Goal: Task Accomplishment & Management: Use online tool/utility

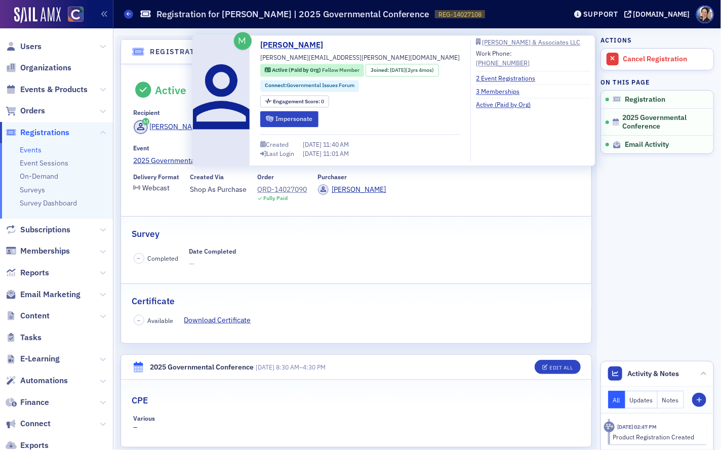
scroll to position [27, 0]
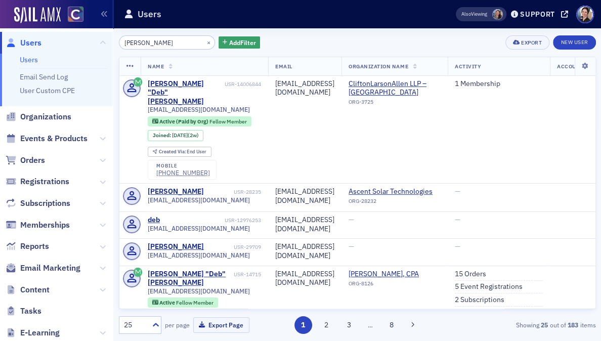
click at [41, 161] on span "Orders" at bounding box center [32, 160] width 25 height 11
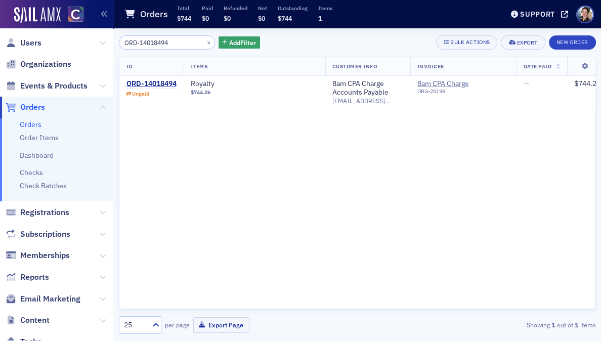
type input "ORD-14018494"
click at [152, 88] on div "ORD-14018494" at bounding box center [152, 83] width 50 height 9
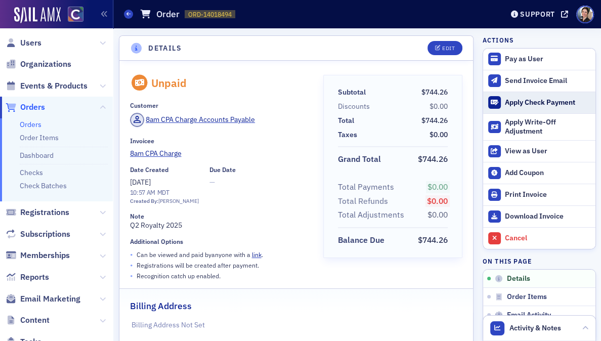
click at [532, 103] on div "Apply Check Payment" at bounding box center [547, 102] width 85 height 9
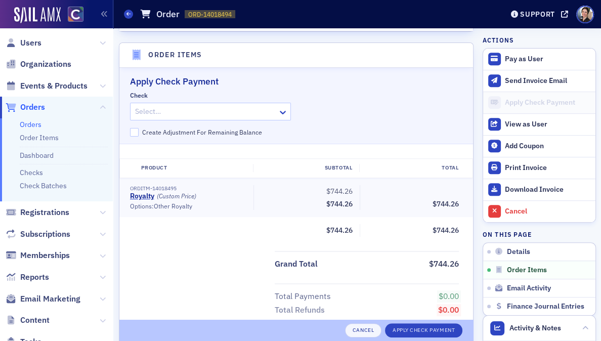
scroll to position [325, 0]
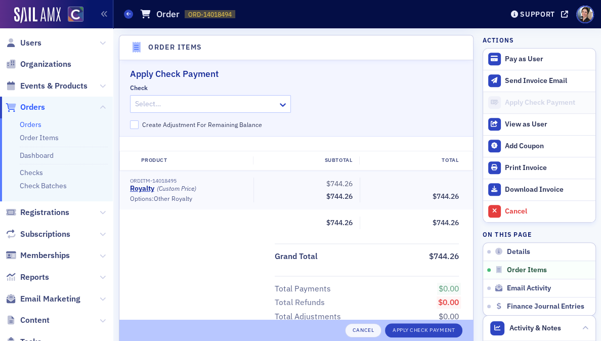
click at [236, 105] on div at bounding box center [205, 104] width 143 height 13
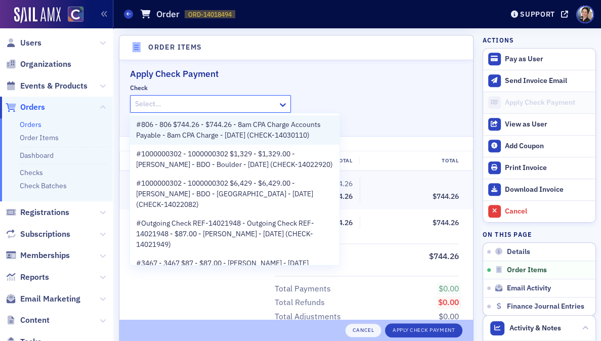
click at [215, 133] on span "#806 - 806 $744.26 - $744.26 - 8am CPA Charge Accounts Payable - 8am CPA Charge…" at bounding box center [234, 129] width 197 height 21
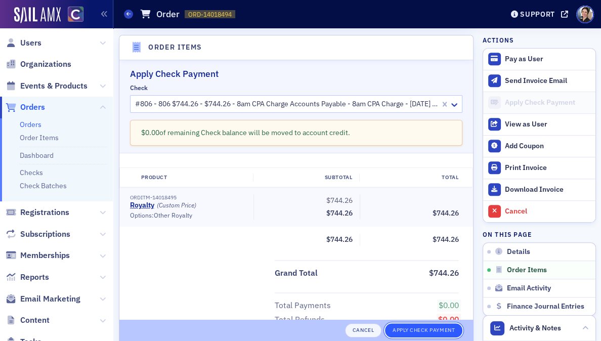
click at [411, 332] on button "Apply Check Payment" at bounding box center [423, 331] width 77 height 14
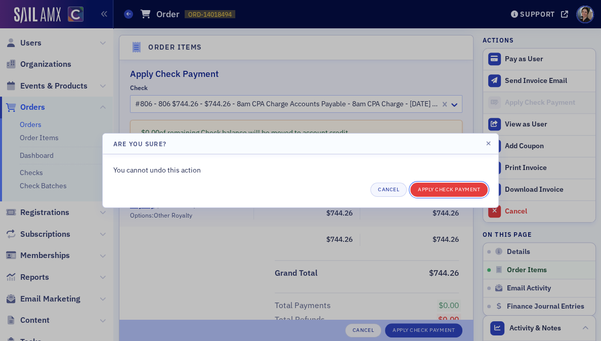
click at [454, 188] on button "Apply Check Payment" at bounding box center [449, 190] width 77 height 14
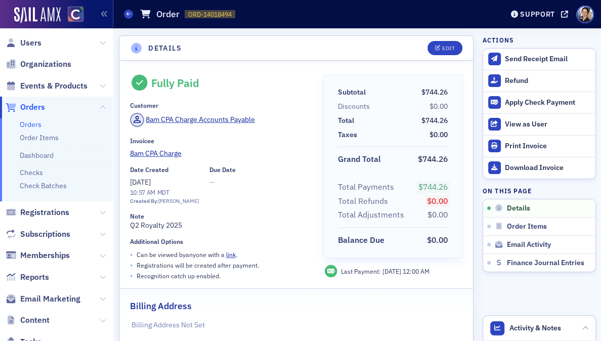
click at [46, 105] on span "Orders" at bounding box center [56, 108] width 113 height 22
click at [38, 106] on span "Orders" at bounding box center [32, 107] width 25 height 11
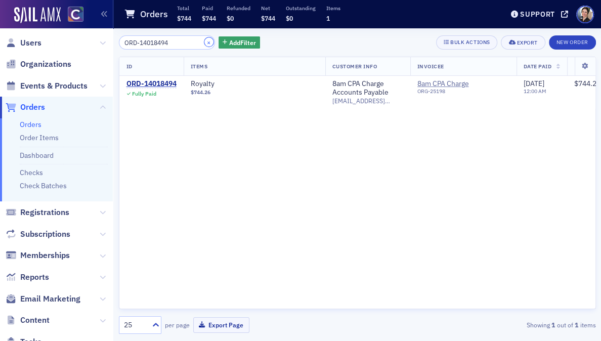
click at [205, 43] on button "×" at bounding box center [209, 41] width 9 height 9
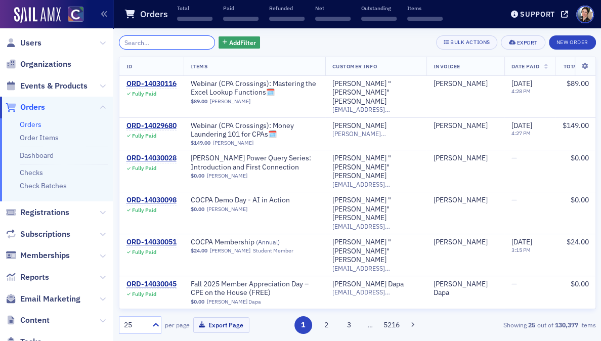
click at [181, 45] on input "search" at bounding box center [167, 42] width 97 height 14
paste input "ORD-14029509"
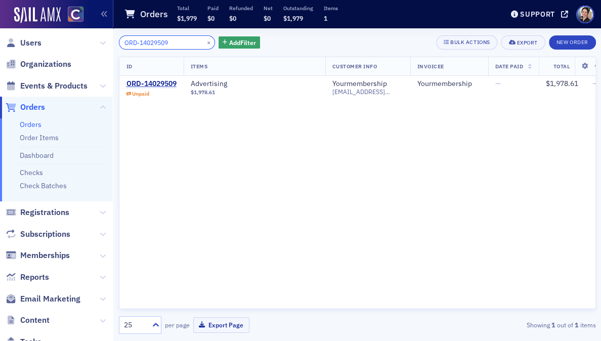
type input "ORD-14029509"
click at [138, 84] on div "ORD-14029509" at bounding box center [152, 83] width 50 height 9
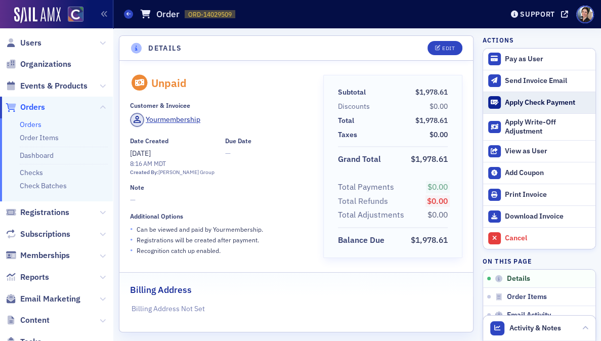
click at [536, 98] on div "Apply Check Payment" at bounding box center [547, 102] width 85 height 9
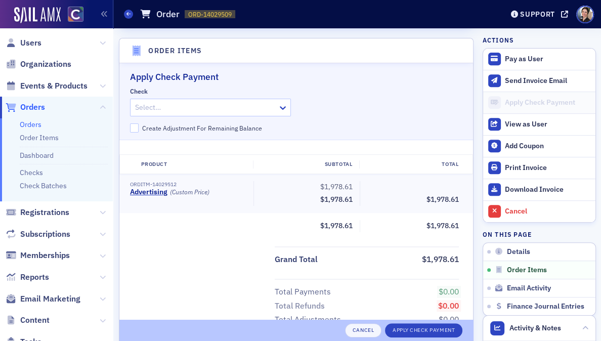
scroll to position [308, 0]
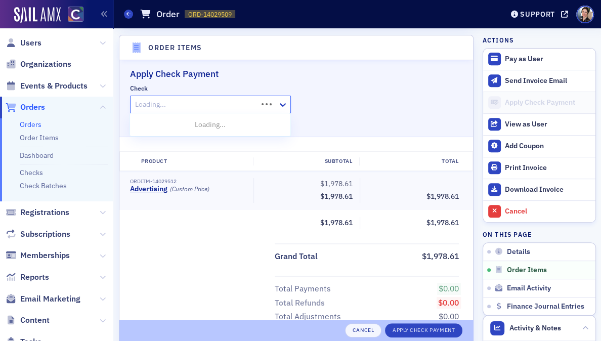
click at [203, 104] on div at bounding box center [195, 104] width 123 height 13
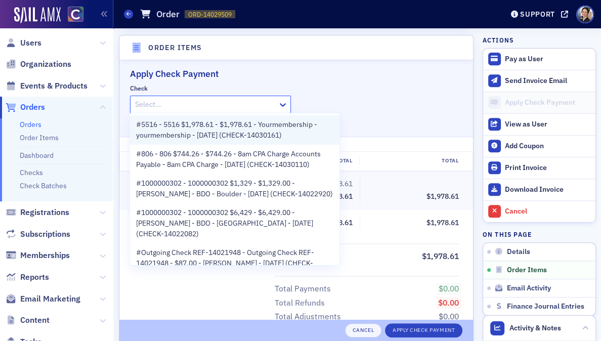
click at [194, 129] on span "#5516 - 5516 $1,978.61 - $1,978.61 - Yourmembership - yourmembership - 9/11/202…" at bounding box center [234, 129] width 197 height 21
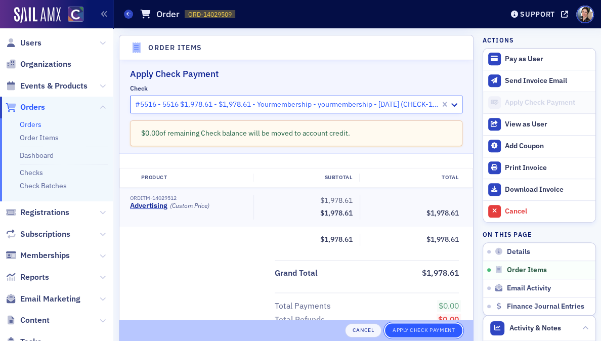
click at [435, 331] on button "Apply Check Payment" at bounding box center [423, 331] width 77 height 14
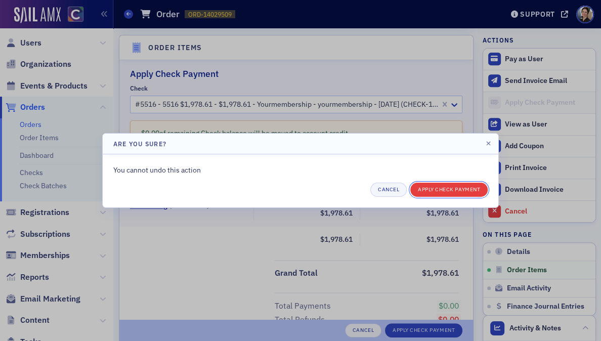
click at [457, 188] on button "Apply Check Payment" at bounding box center [449, 190] width 77 height 14
